Goal: Information Seeking & Learning: Check status

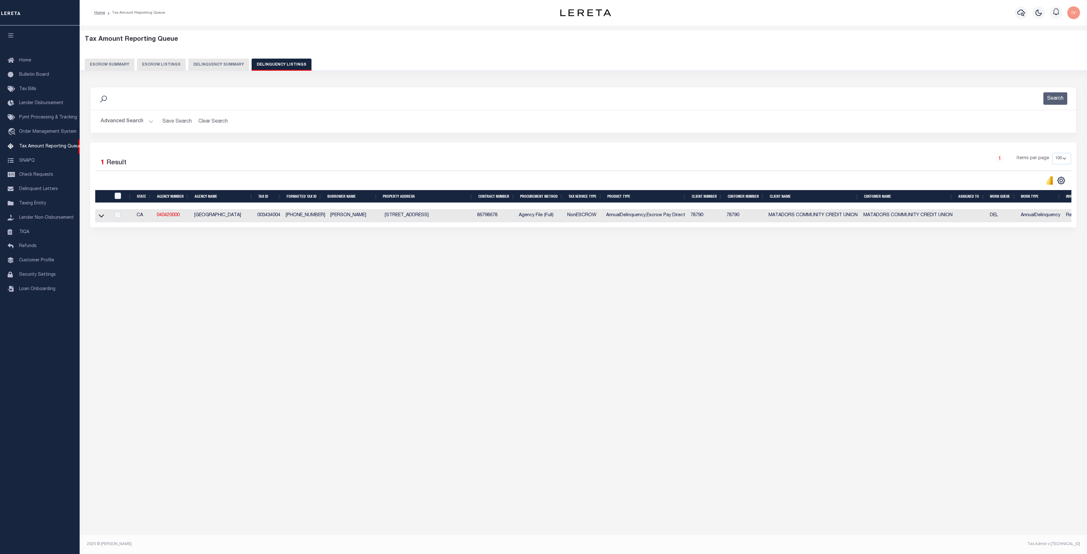
select select "100"
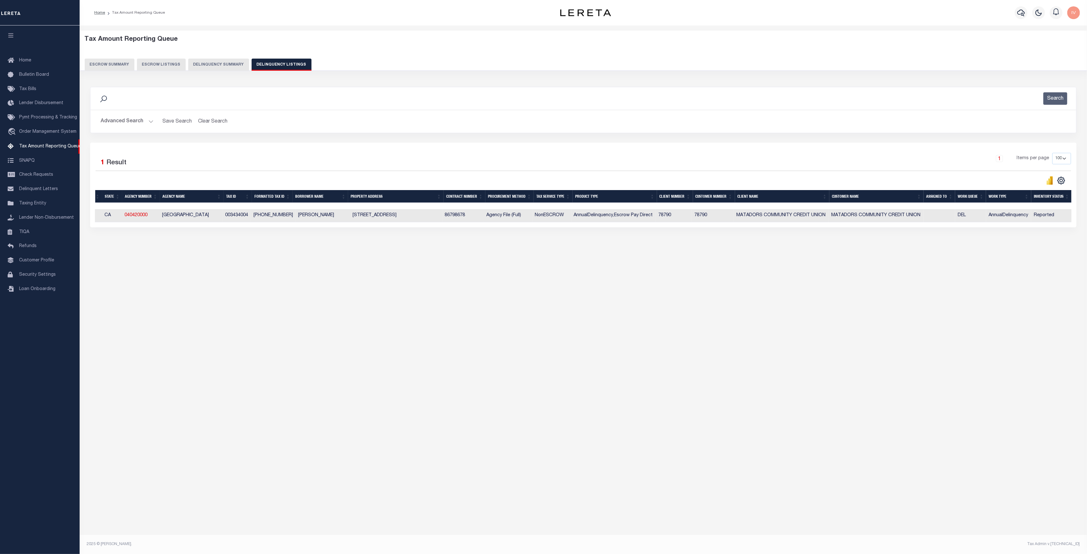
click at [247, 266] on div "Tax Amount Reporting Queue Escrow Summary Escrow Listings In" at bounding box center [584, 149] width 1004 height 234
click at [148, 120] on button "Advanced Search" at bounding box center [127, 121] width 53 height 12
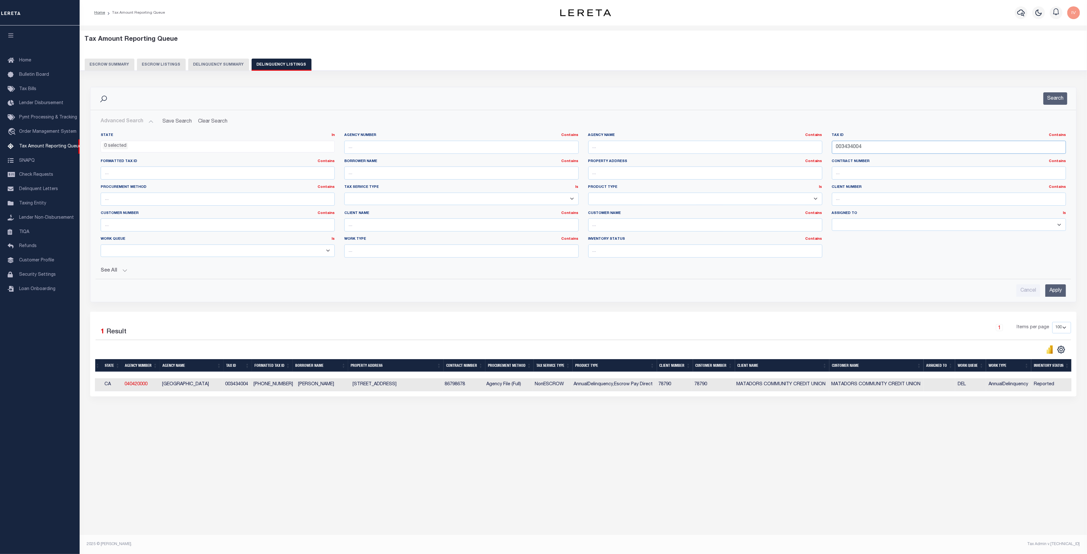
click at [929, 148] on input "003434004" at bounding box center [949, 147] width 234 height 13
paste input "103617000"
type input "00103617000"
click at [1059, 98] on button "Search" at bounding box center [1056, 98] width 24 height 12
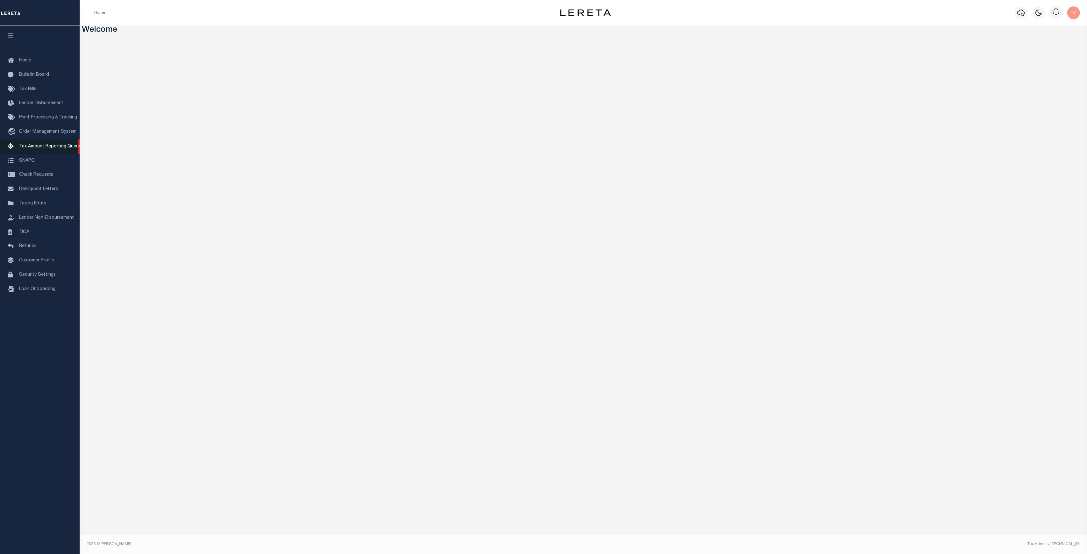
click at [51, 144] on link "Tax Amount Reporting Queue" at bounding box center [40, 147] width 80 height 14
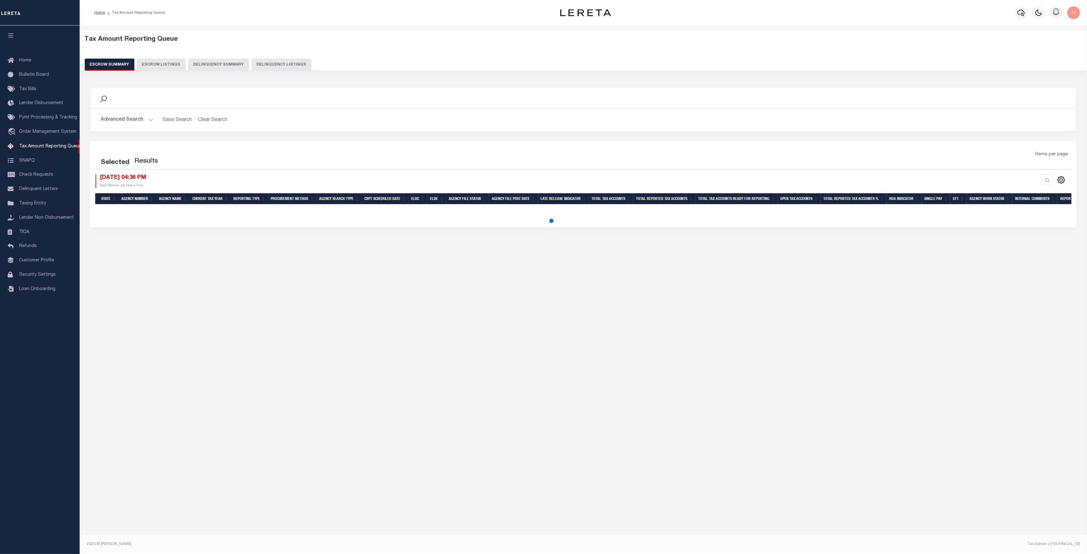
click at [227, 65] on button "Delinquency Summary" at bounding box center [218, 65] width 61 height 12
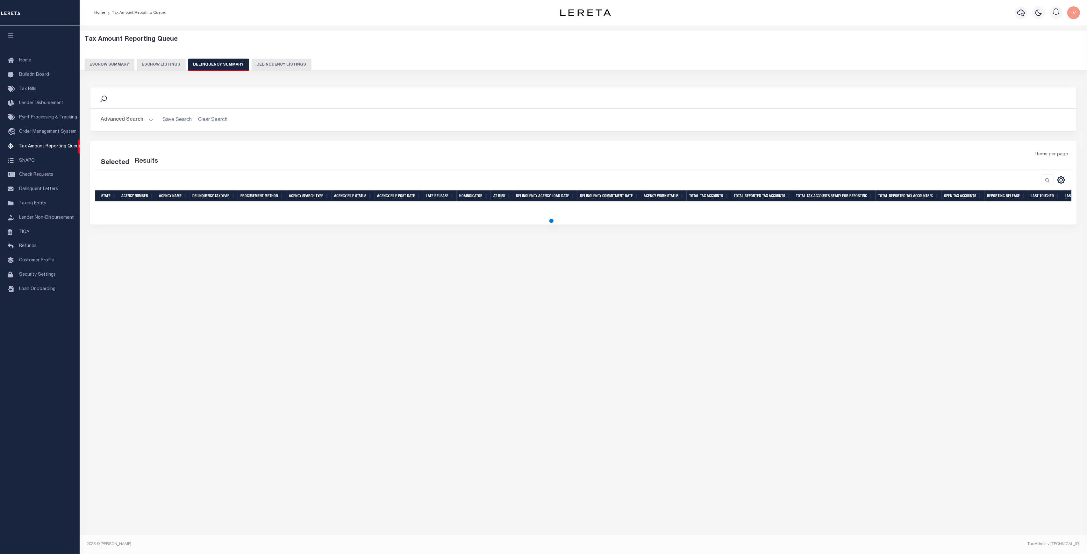
click at [267, 65] on button "Delinquency Listings" at bounding box center [282, 65] width 60 height 12
select select "100"
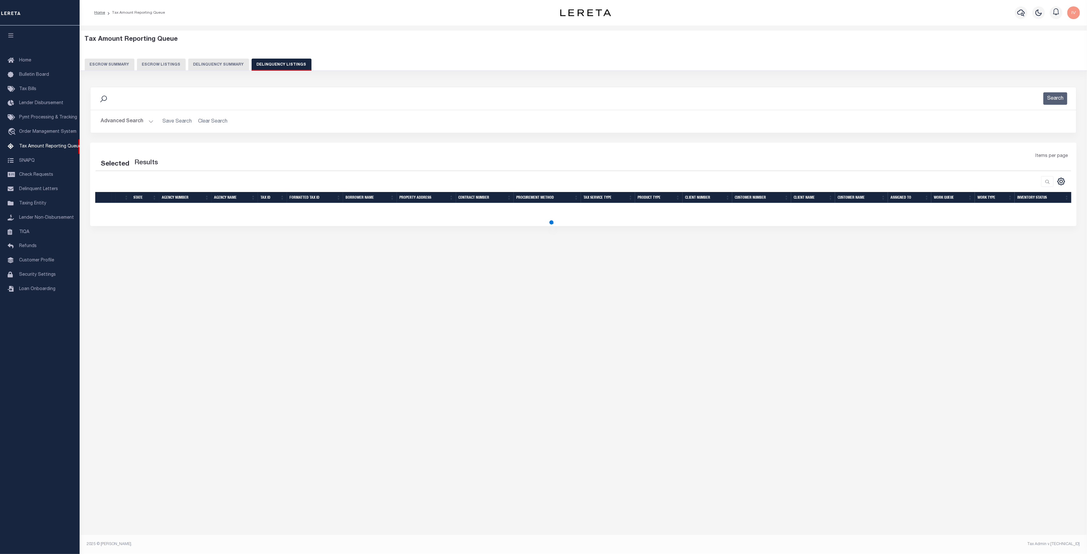
select select "100"
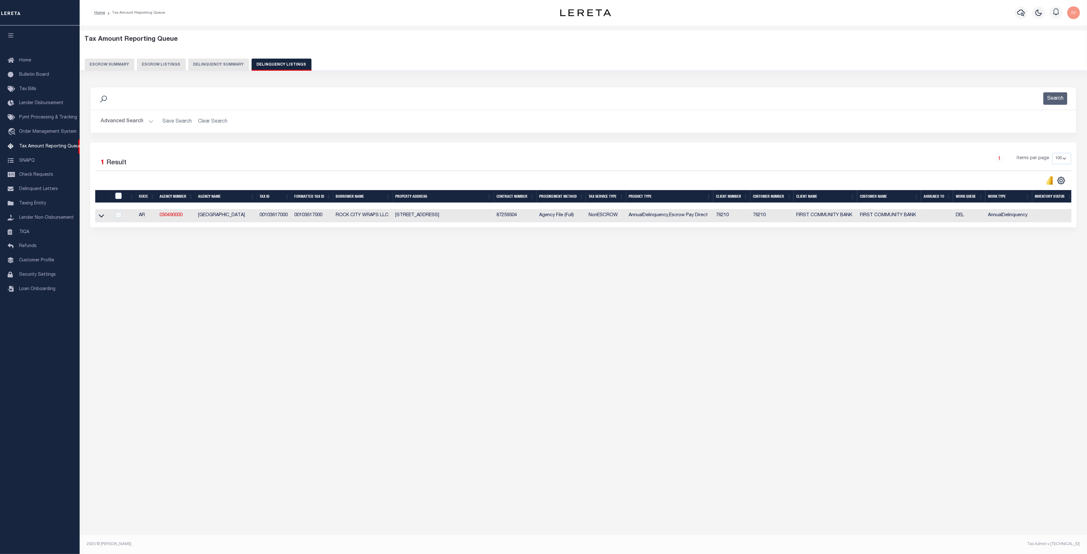
click at [153, 122] on h2 "Advanced Search Save Search Clear Search tblassign_wrapper_dynamictable_____Def…" at bounding box center [584, 121] width 976 height 12
click at [150, 121] on button "Advanced Search" at bounding box center [127, 121] width 53 height 12
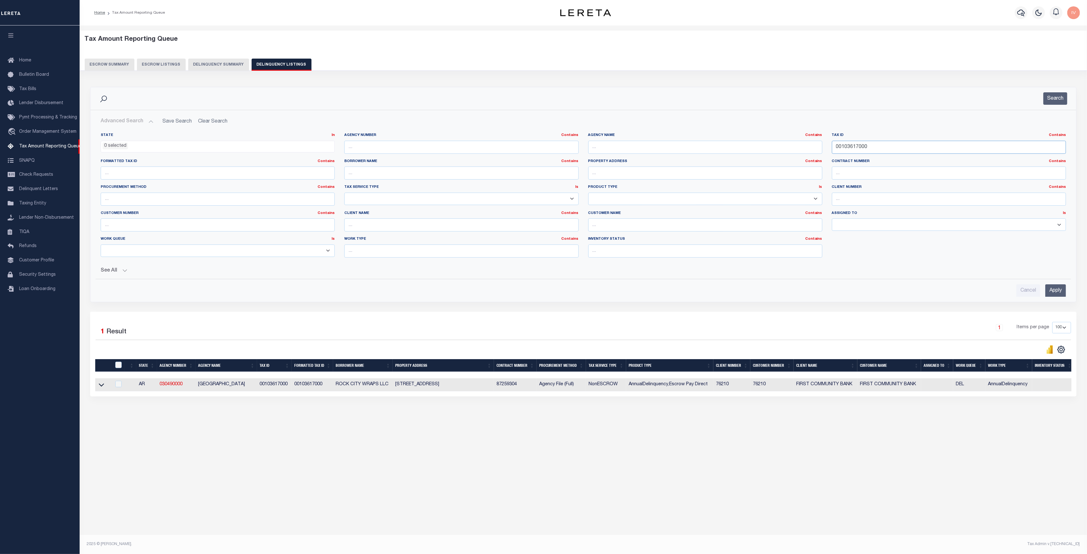
click at [862, 143] on input "00103617000" at bounding box center [949, 147] width 234 height 13
click at [1053, 97] on button "Search" at bounding box center [1056, 98] width 24 height 12
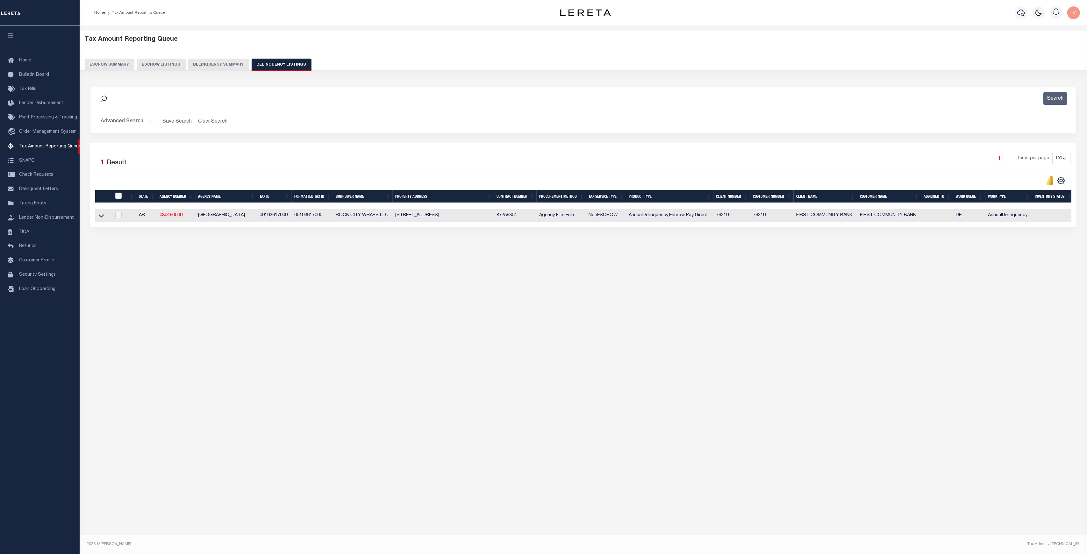
drag, startPoint x: 101, startPoint y: 218, endPoint x: 113, endPoint y: 222, distance: 13.5
click at [101, 218] on icon at bounding box center [101, 216] width 5 height 3
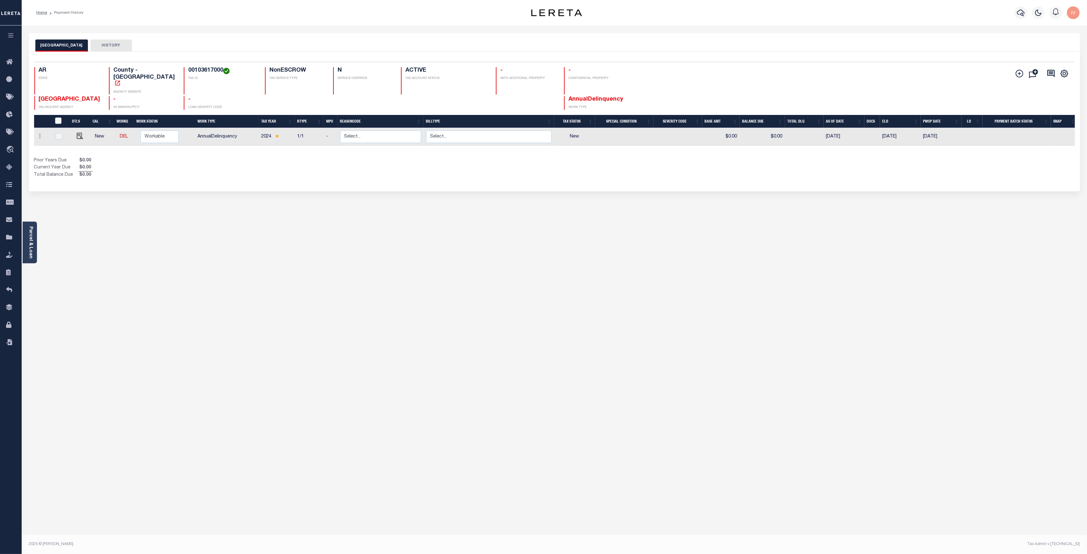
click at [274, 282] on div "MONTGOMERY COUNTY HISTORY Selected 1 Result" at bounding box center [554, 213] width 1061 height 360
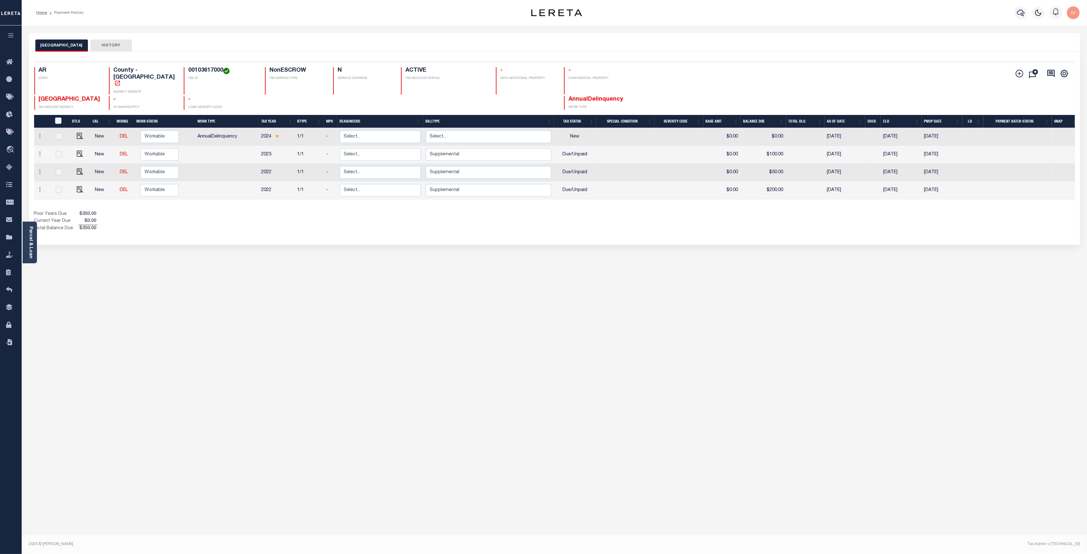
drag, startPoint x: 233, startPoint y: 270, endPoint x: 215, endPoint y: 256, distance: 22.6
click at [233, 269] on div "MONTGOMERY COUNTY HISTORY Selected 4 Results" at bounding box center [554, 213] width 1061 height 360
click at [30, 233] on link "Parcel & Loan" at bounding box center [30, 243] width 4 height 32
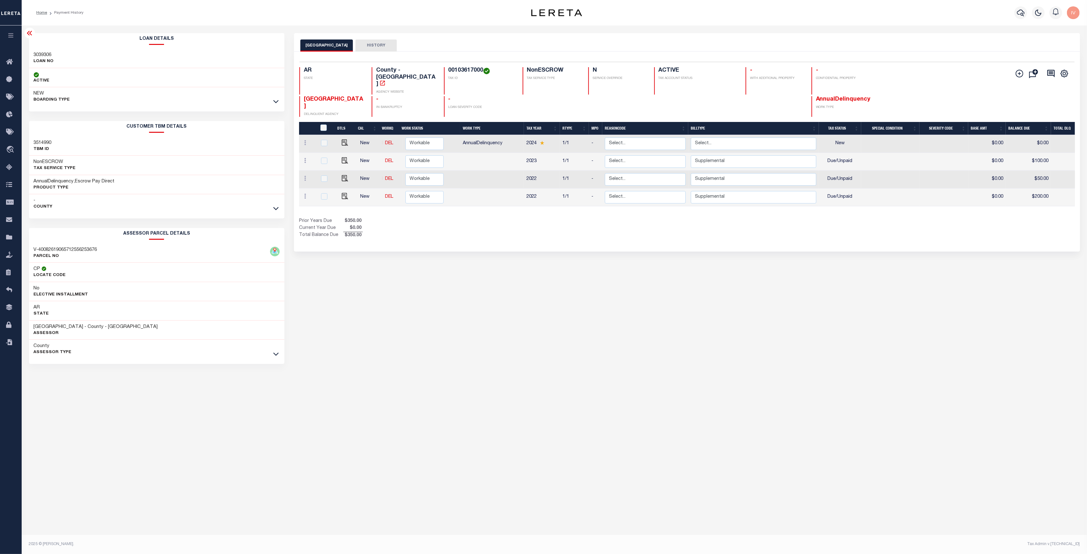
click at [47, 52] on h3 "3039306" at bounding box center [44, 55] width 20 height 6
click at [47, 53] on h3 "3039306" at bounding box center [44, 55] width 20 height 6
copy h3 "3039306"
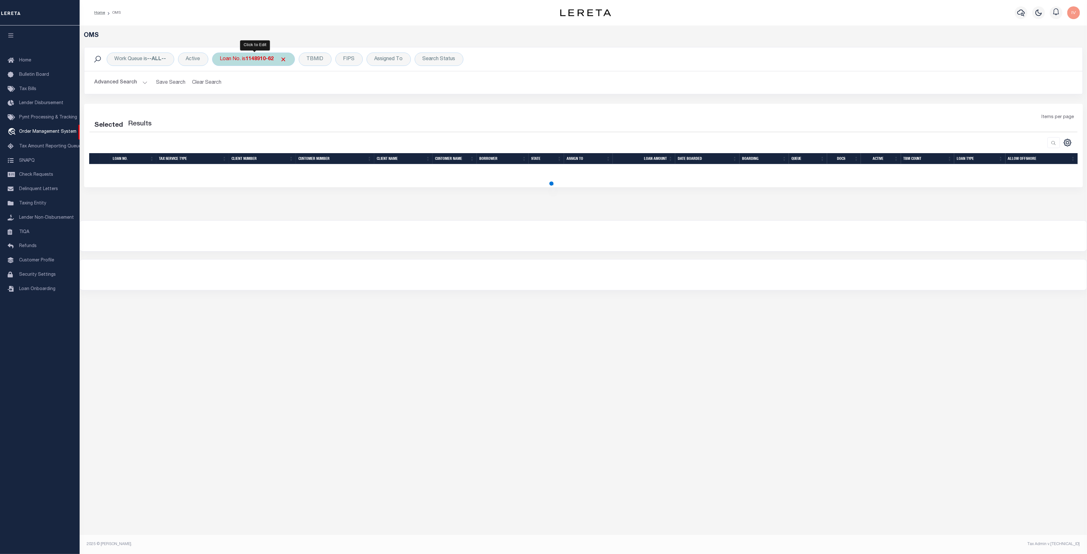
click at [264, 61] on b "1148910-62" at bounding box center [260, 59] width 28 height 5
select select "200"
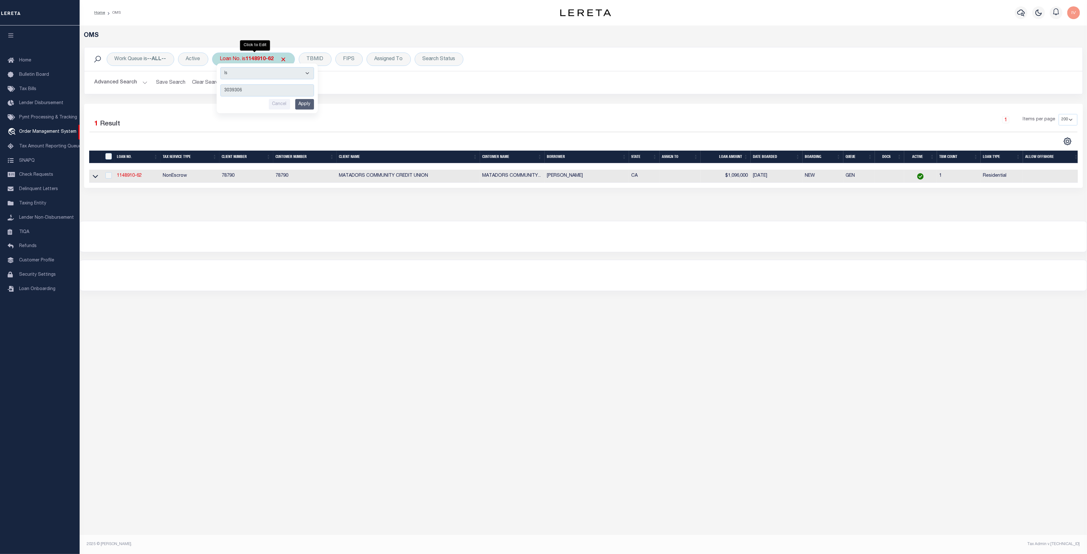
type input "3039306"
click at [309, 105] on input "Apply" at bounding box center [304, 104] width 19 height 11
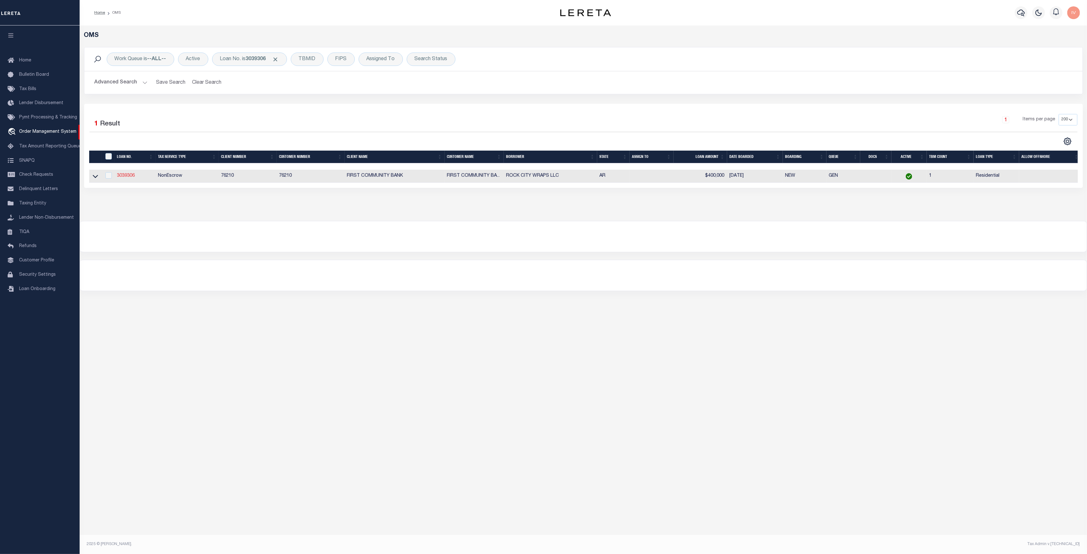
click at [131, 177] on link "3039306" at bounding box center [126, 176] width 18 height 4
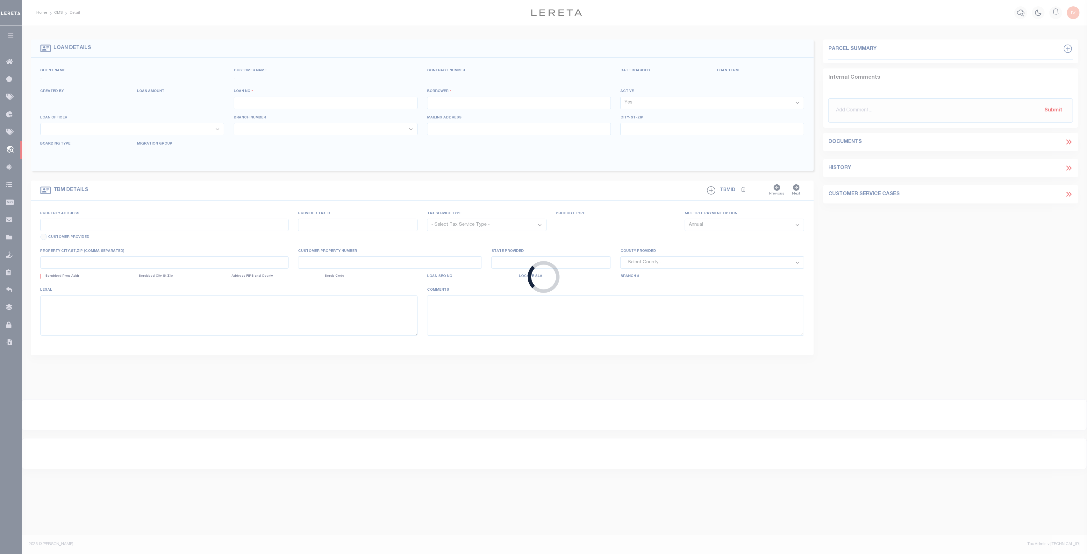
type input "3039306"
type input "ROCK CITY WRAPS LLC"
select select
type input "69 INDUSTRY DR"
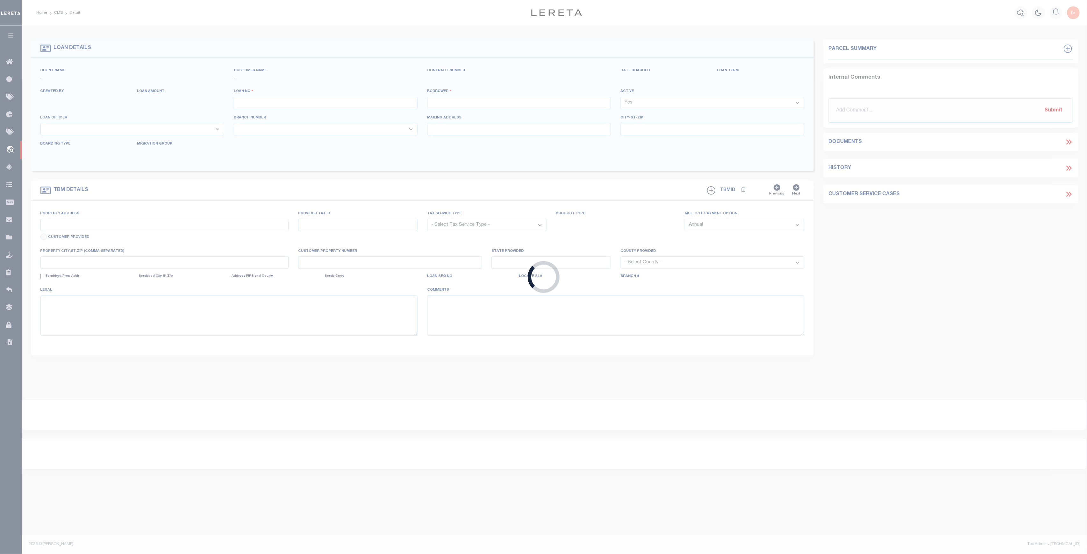
type input "MOUNT IDA AR 71957"
select select
select select "10"
select select
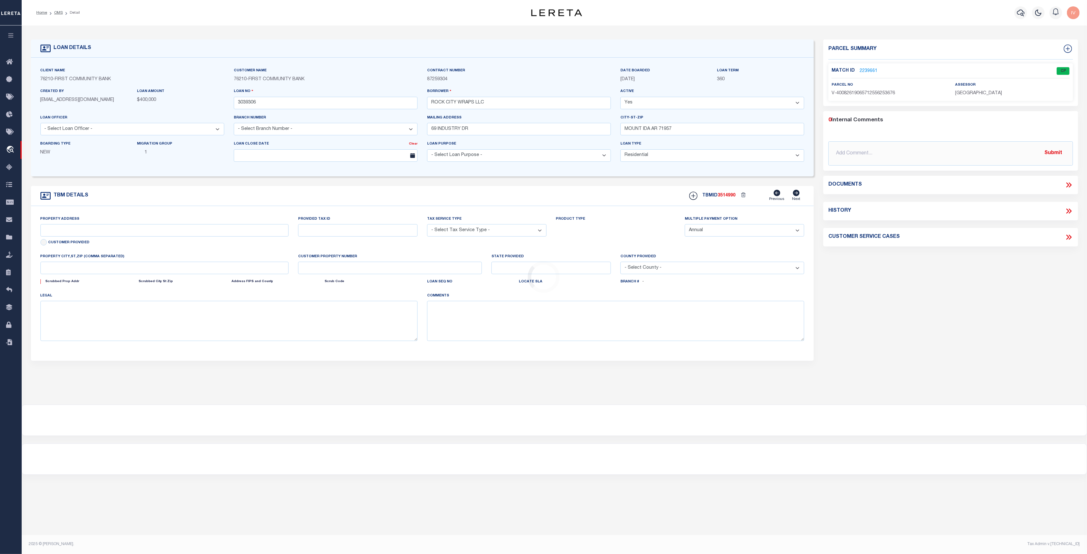
type input "[STREET_ADDRESS]"
radio input "true"
select select "NonEscrow"
select select
type input "MOUNT IDA AR 71957"
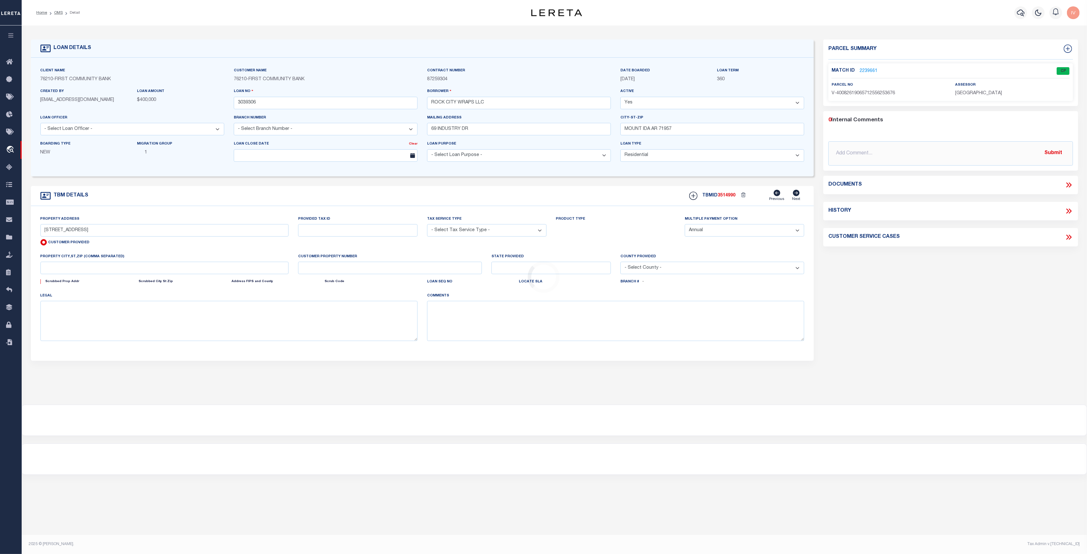
type input "3039306"
type input "AR"
type textarea "(SEE LEGAL IMAGE ON FILE)."
drag, startPoint x: 882, startPoint y: 68, endPoint x: 858, endPoint y: 68, distance: 24.2
click at [858, 68] on div "Match ID 2239661" at bounding box center [889, 71] width 114 height 7
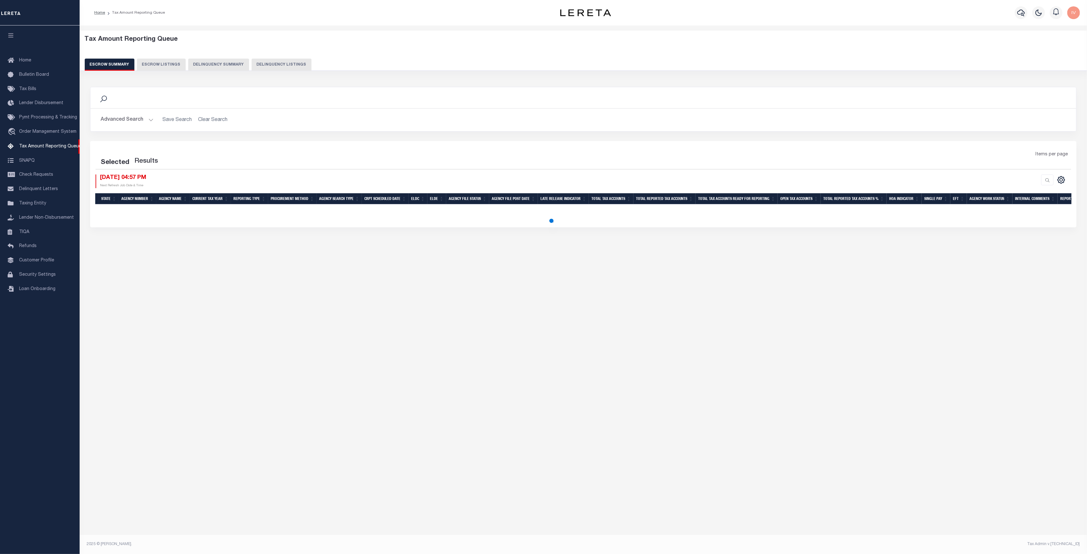
select select "100"
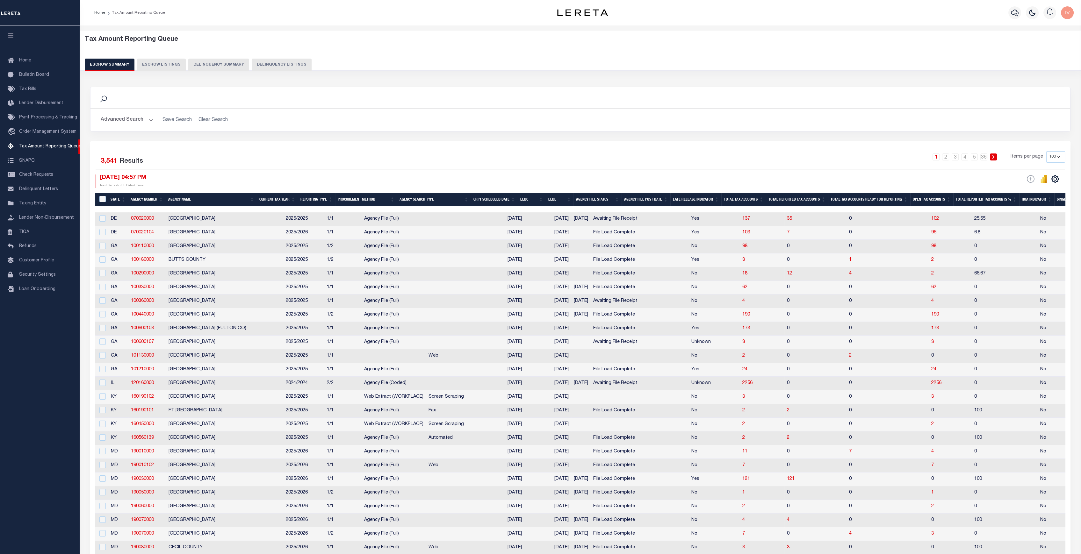
click at [260, 75] on div "Tax Amount Reporting Queue Escrow Summary Escrow Listings Delinquency Summary" at bounding box center [581, 56] width 1014 height 50
click at [263, 68] on button "Delinquency Listings" at bounding box center [282, 65] width 60 height 12
select select "100"
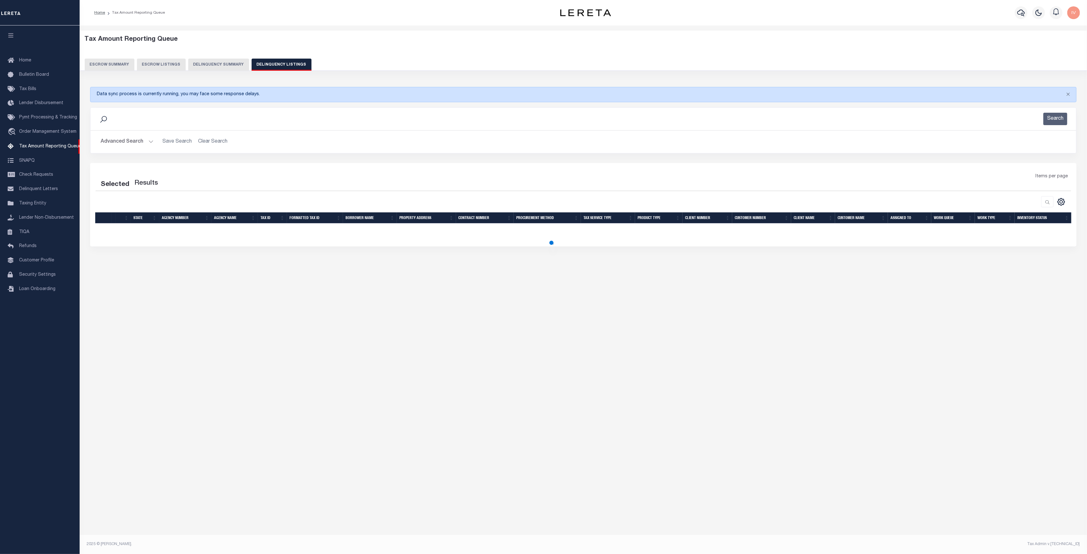
select select "100"
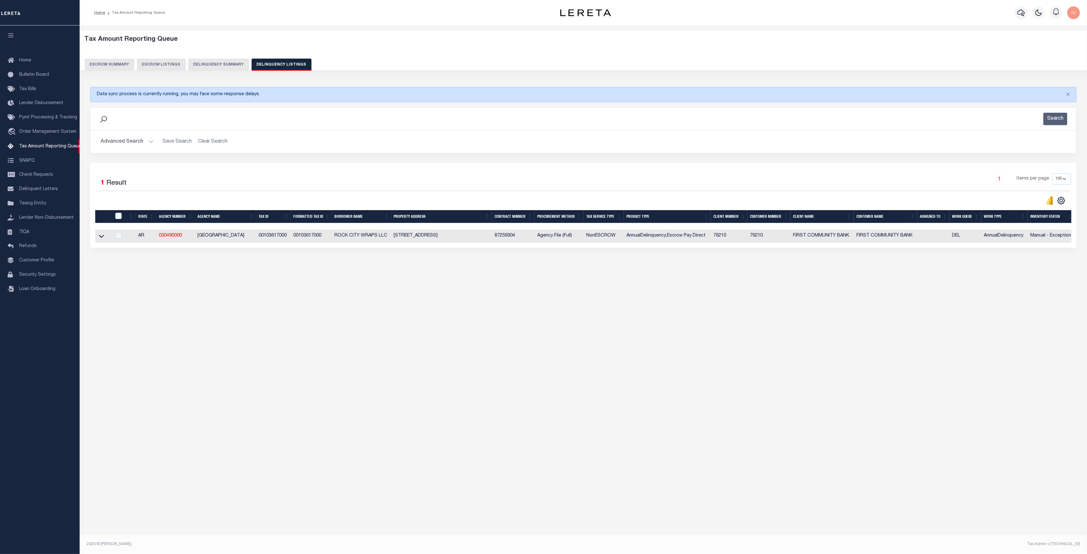
scroll to position [0, 3]
click at [142, 141] on button "Advanced Search" at bounding box center [127, 142] width 53 height 12
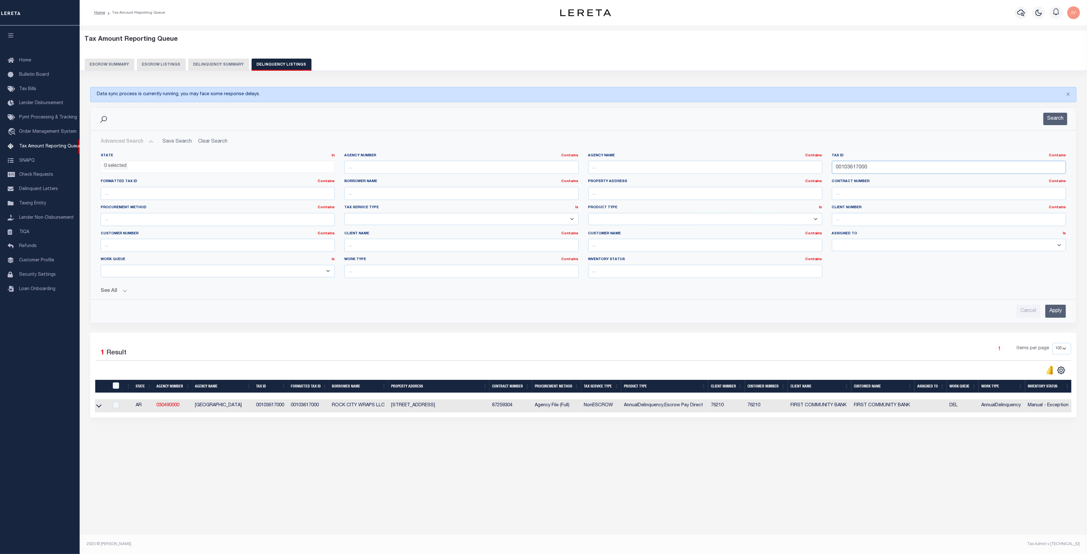
click at [841, 166] on input "00103617000" at bounding box center [949, 167] width 234 height 13
paste input "-12522-"
type input "[PHONE_NUMBER]"
click at [1049, 116] on button "Search" at bounding box center [1056, 119] width 24 height 12
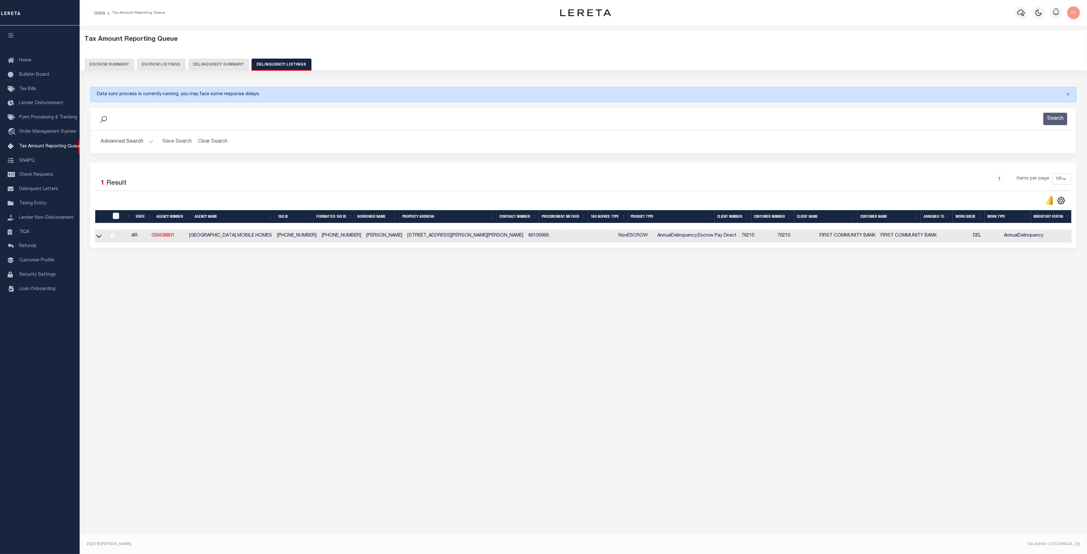
click at [246, 310] on div "Tax Amount Reporting Queue Escrow Summary Escrow Listings In" at bounding box center [584, 274] width 1008 height 499
click at [102, 237] on link at bounding box center [98, 236] width 7 height 4
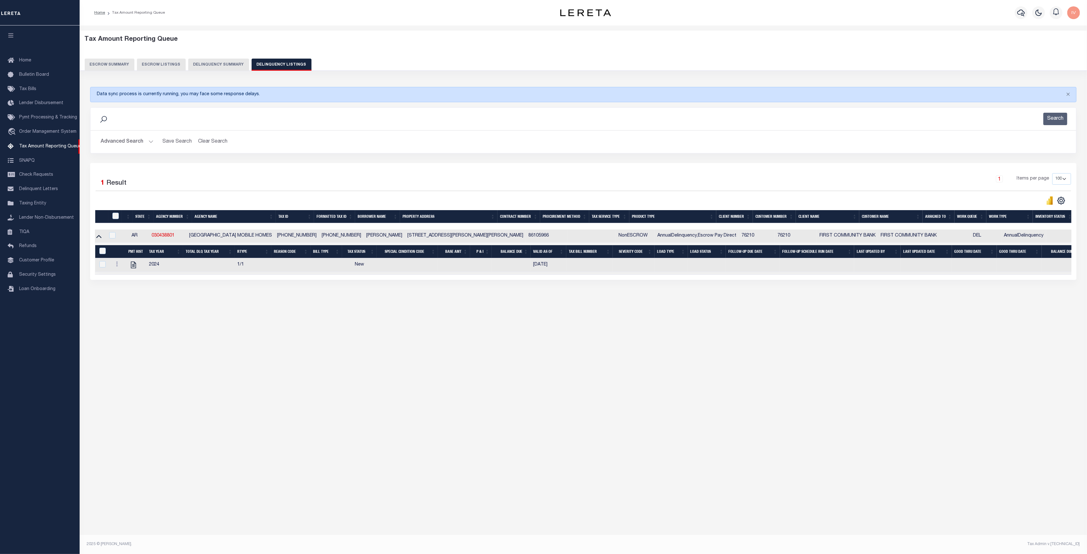
scroll to position [0, 0]
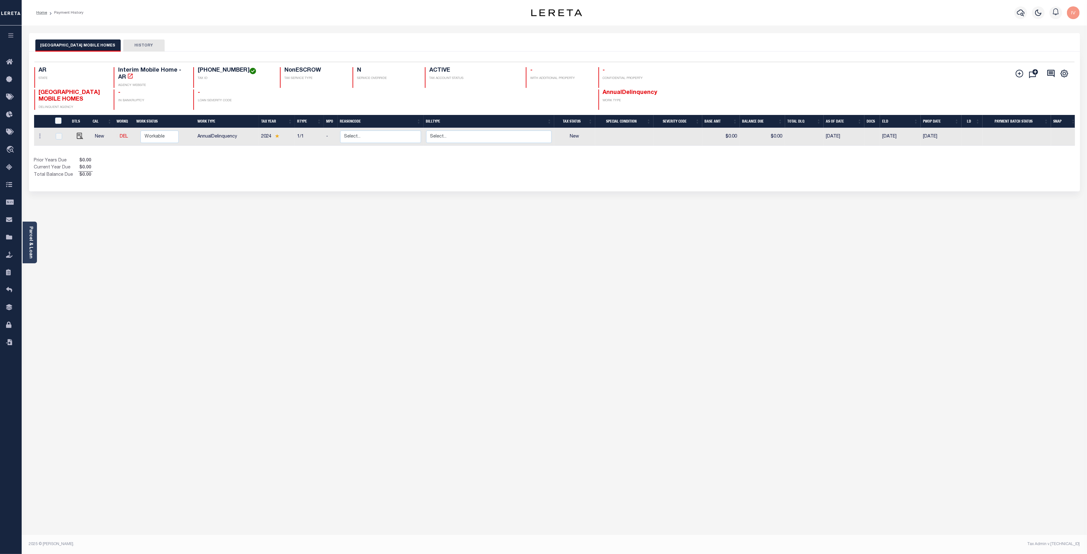
click at [227, 70] on h4 "[PHONE_NUMBER]" at bounding box center [235, 70] width 75 height 7
drag, startPoint x: 227, startPoint y: 70, endPoint x: 190, endPoint y: 69, distance: 37.6
click at [193, 69] on div "[PHONE_NUMBER] TAX ID" at bounding box center [232, 77] width 79 height 21
copy h4 "[PHONE_NUMBER]"
click at [430, 259] on div "LONOKE COUNTY MOBILE HOMES HISTORY" at bounding box center [554, 213] width 1061 height 360
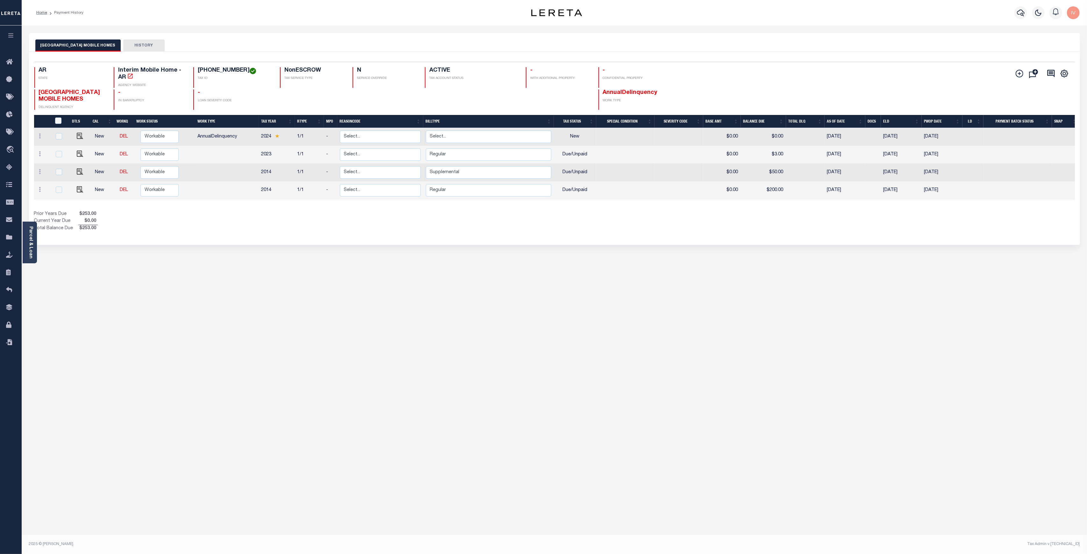
click at [392, 256] on div "LONOKE COUNTY MOBILE HOMES HISTORY" at bounding box center [554, 213] width 1061 height 360
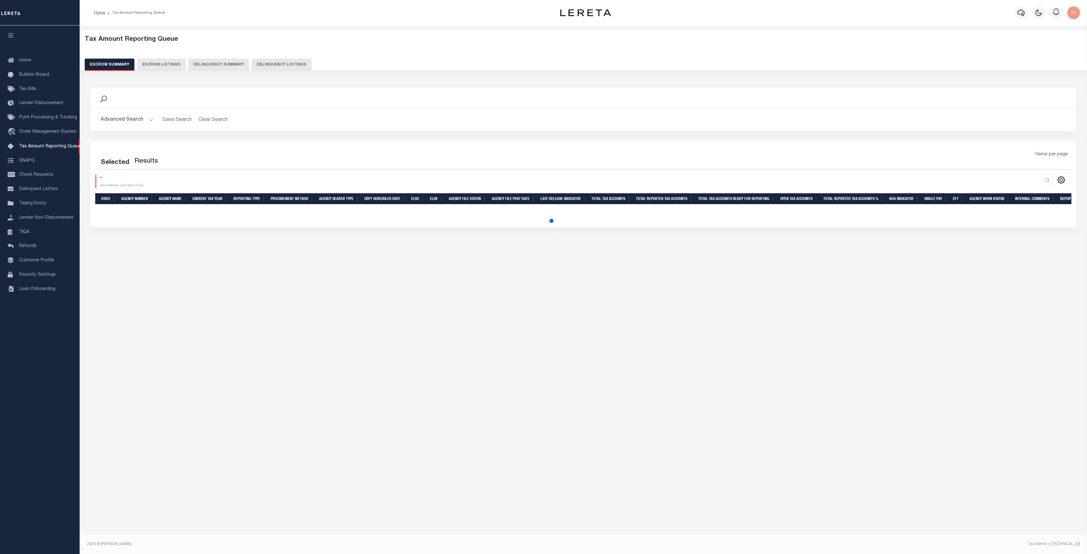
select select "100"
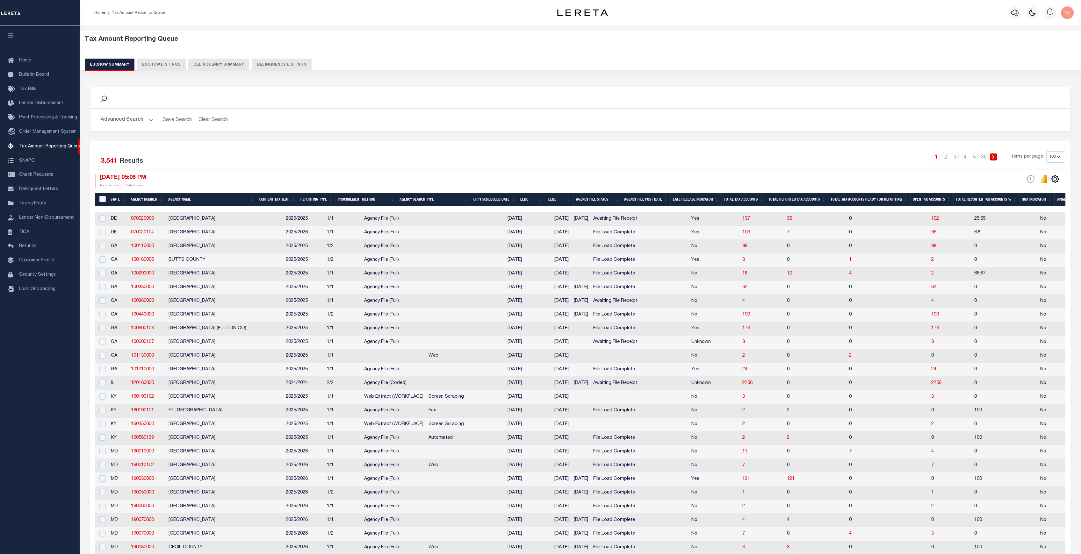
click at [289, 68] on button "Delinquency Listings" at bounding box center [282, 65] width 60 height 12
select select "100"
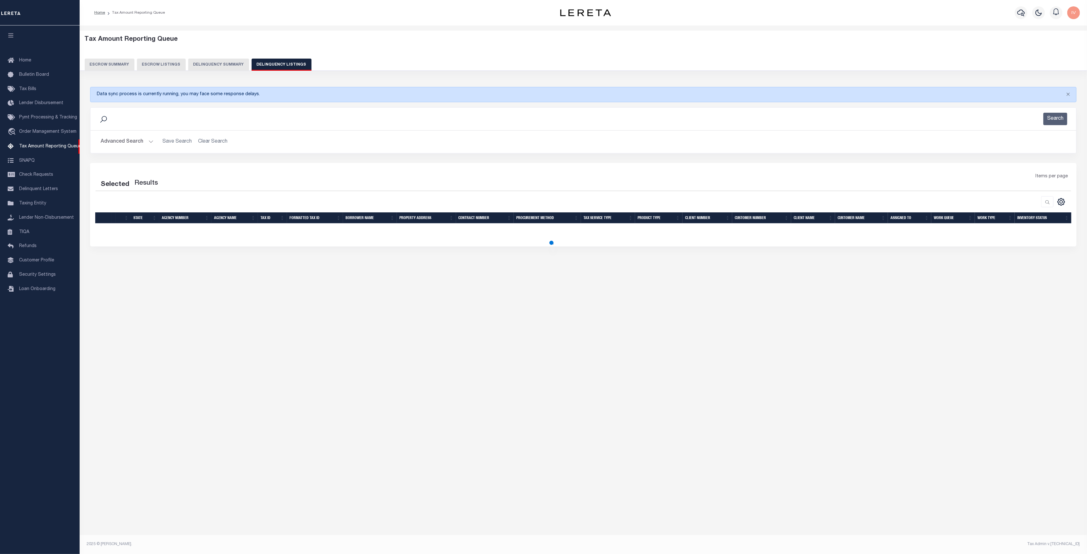
select select "100"
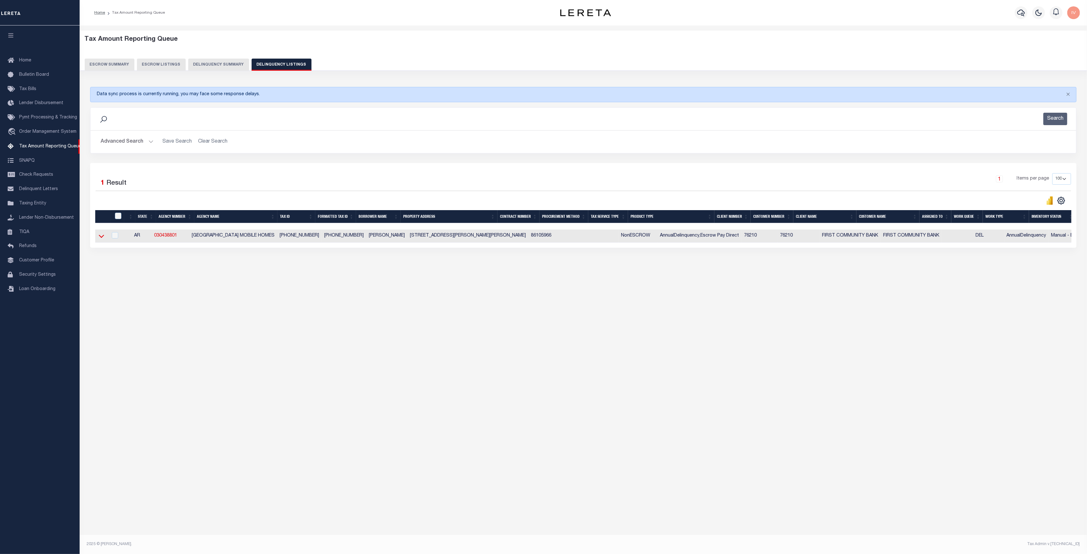
click at [102, 235] on icon at bounding box center [101, 236] width 5 height 7
